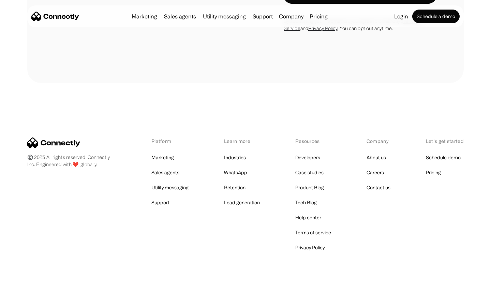
scroll to position [628, 0]
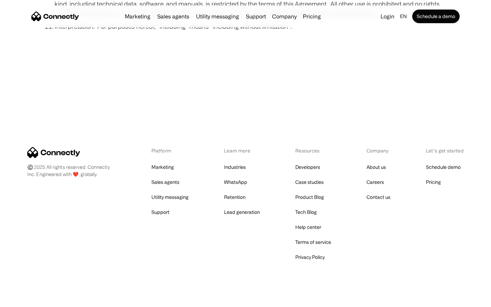
scroll to position [2505, 0]
